Goal: Information Seeking & Learning: Learn about a topic

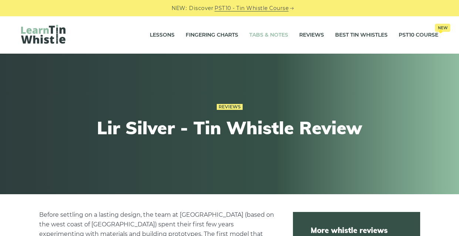
click at [262, 36] on link "Tabs & Notes" at bounding box center [268, 35] width 39 height 18
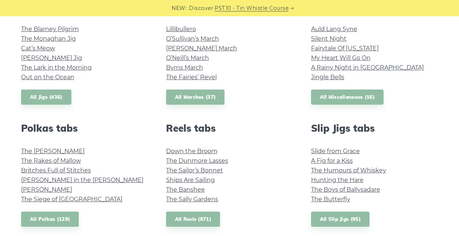
scroll to position [441, 0]
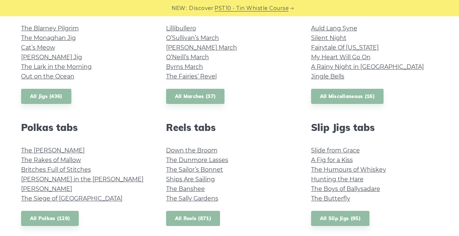
click at [196, 216] on link "All Reels (871)" at bounding box center [193, 218] width 54 height 15
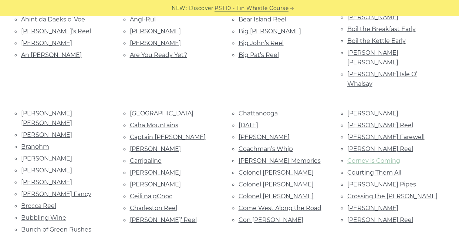
scroll to position [269, 0]
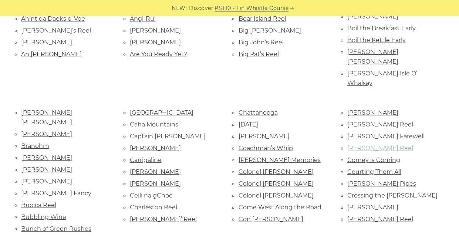
click at [361, 145] on link "Cooley’s Reel" at bounding box center [380, 148] width 66 height 7
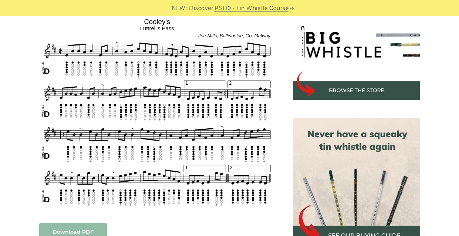
scroll to position [243, 0]
